Goal: Transaction & Acquisition: Subscribe to service/newsletter

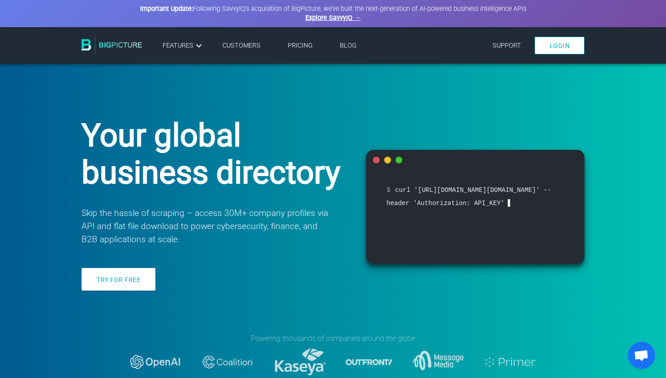
scroll to position [26, 0]
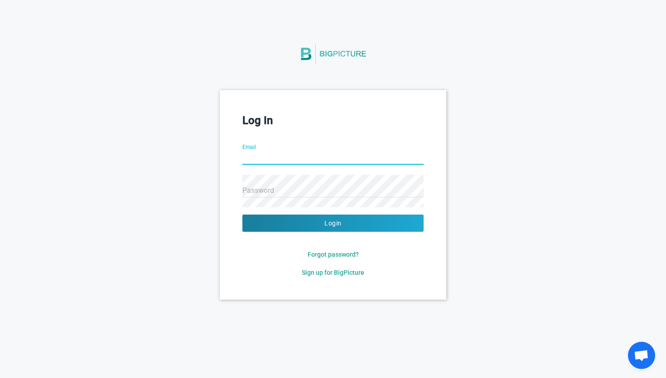
click at [381, 152] on input "Email" at bounding box center [332, 158] width 181 height 33
click at [489, 125] on div "Log In Email Password Login Forgot password? Sign up for BigPicture" at bounding box center [333, 194] width 666 height 209
click at [349, 152] on input "Email" at bounding box center [332, 158] width 181 height 33
type input "l"
click at [341, 271] on span "Sign up for BigPicture" at bounding box center [333, 272] width 63 height 7
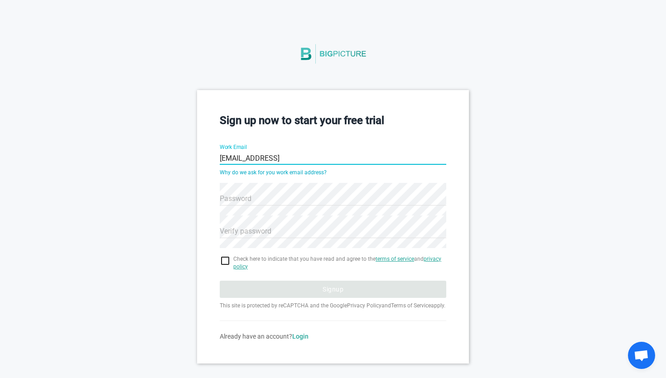
type input "loay.nasser@legartis.ai"
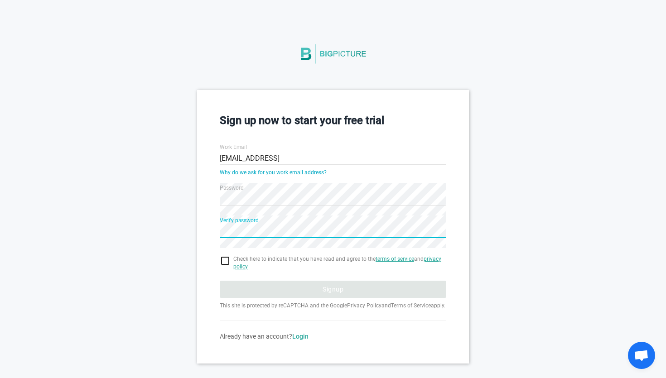
click at [215, 257] on div "Sign up now to start your free trial Work Email loay.nasser@legartis.ai Why do …" at bounding box center [333, 226] width 272 height 273
click at [220, 259] on input "checkbox" at bounding box center [333, 261] width 227 height 11
checkbox input "true"
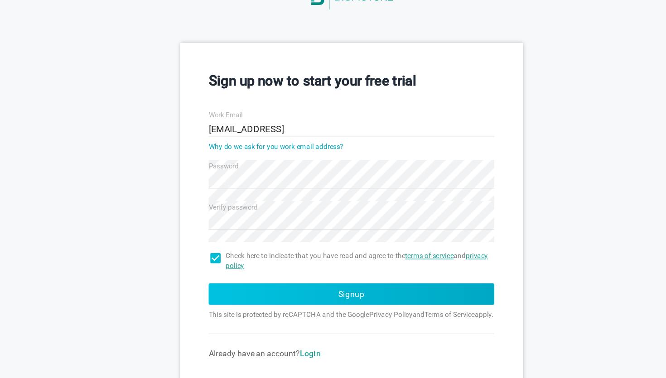
click at [293, 292] on button "Signup" at bounding box center [333, 289] width 227 height 17
